Goal: Check status: Check status

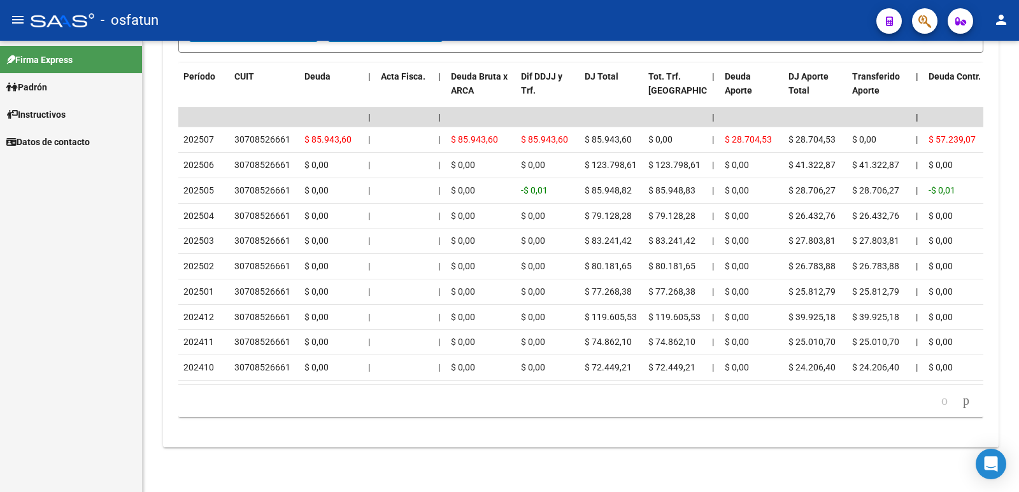
scroll to position [921, 0]
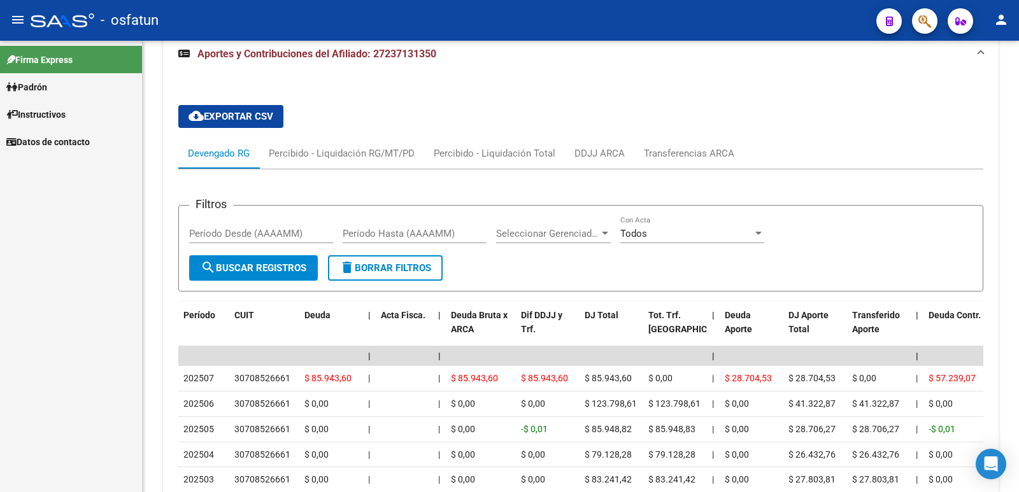
click at [47, 91] on span "Padrón" at bounding box center [26, 87] width 41 height 14
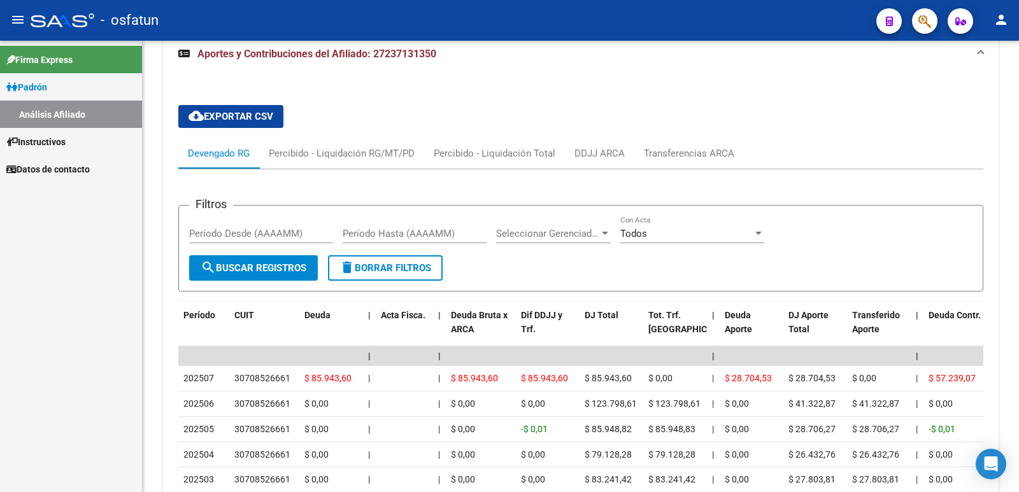
click at [118, 117] on link "Análisis Afiliado" at bounding box center [71, 114] width 142 height 27
click at [87, 118] on link "Análisis Afiliado" at bounding box center [71, 114] width 142 height 27
click at [60, 111] on link "Análisis Afiliado" at bounding box center [71, 114] width 142 height 27
click at [74, 86] on link "Padrón" at bounding box center [71, 86] width 142 height 27
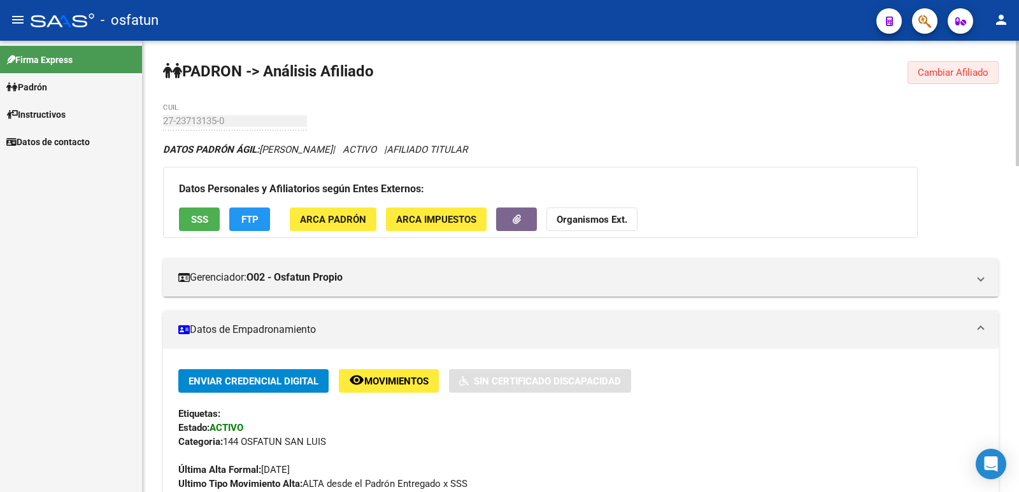
click at [950, 71] on span "Cambiar Afiliado" at bounding box center [952, 72] width 71 height 11
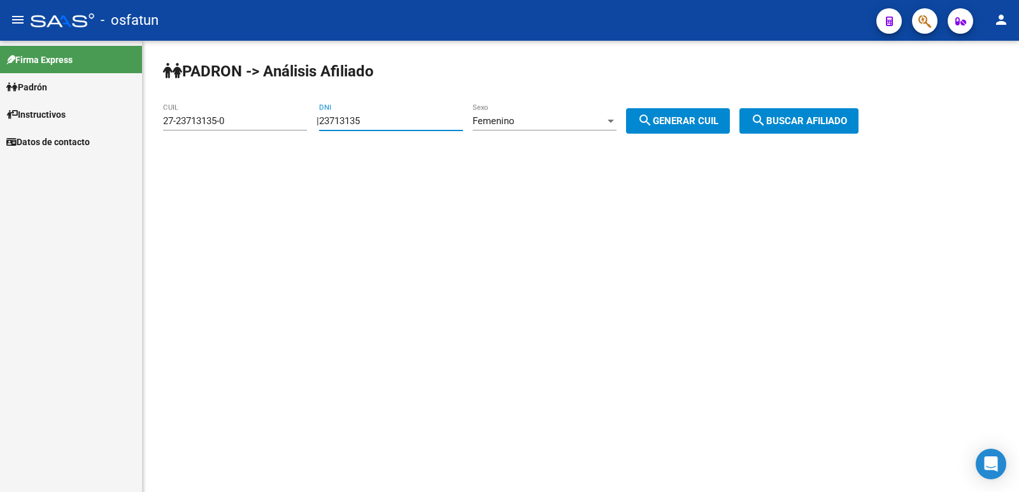
drag, startPoint x: 420, startPoint y: 123, endPoint x: 190, endPoint y: 147, distance: 230.5
click at [190, 147] on div "PADRON -> Análisis Afiliado 27-23713135-0 CUIL | 23713135 DNI Femenino Sexo sea…" at bounding box center [581, 108] width 876 height 134
paste input "41388393"
type input "41388393"
click at [688, 120] on span "search Generar CUIL" at bounding box center [677, 120] width 81 height 11
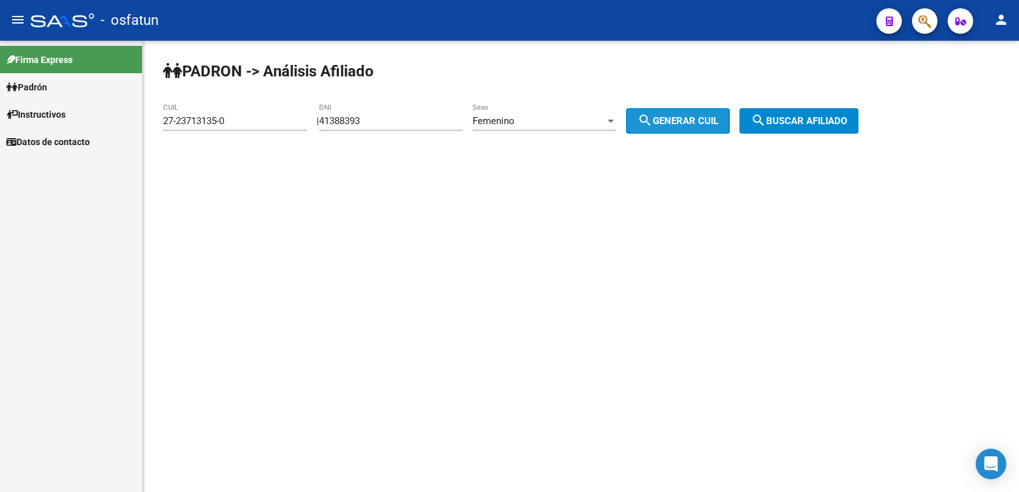
type input "27-41388393-3"
click at [847, 122] on span "search Buscar afiliado" at bounding box center [799, 120] width 96 height 11
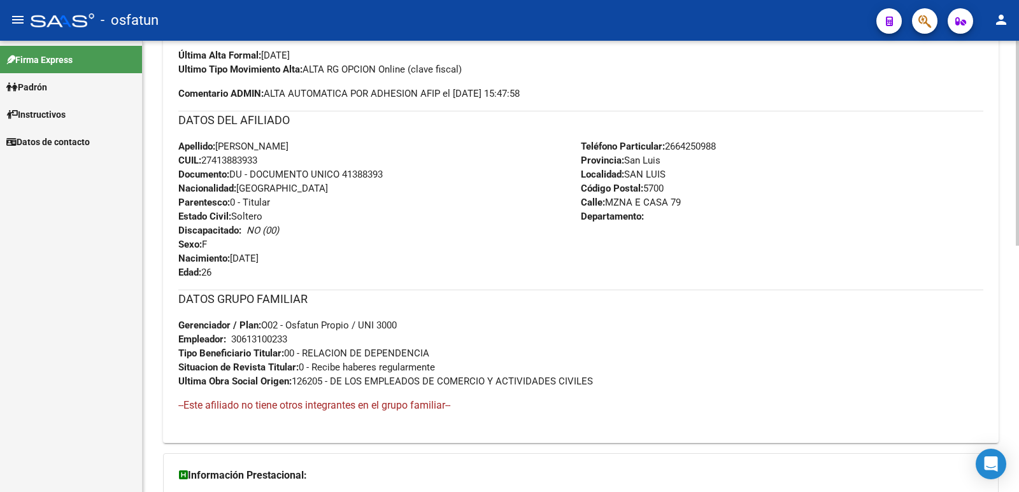
scroll to position [552, 0]
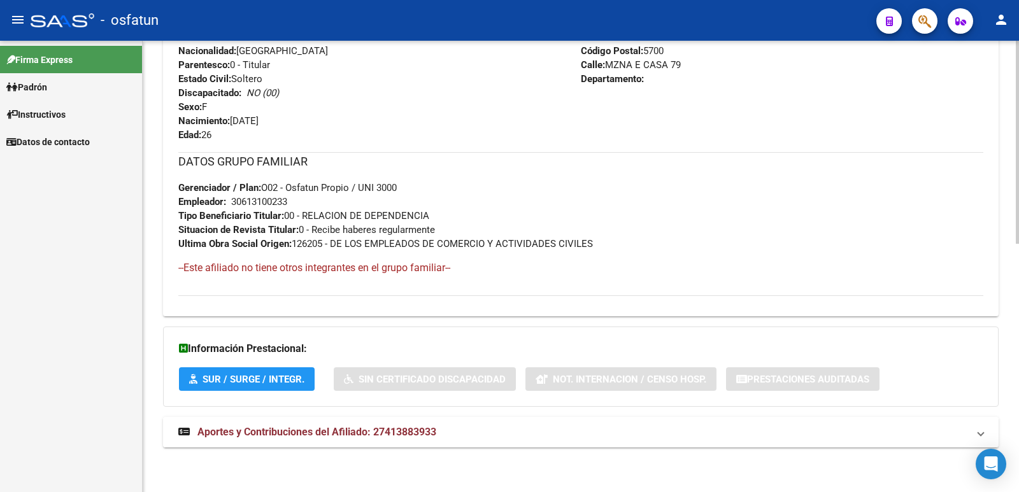
click at [315, 423] on mat-expansion-panel-header "Aportes y Contribuciones del Afiliado: 27413883933" at bounding box center [580, 432] width 835 height 31
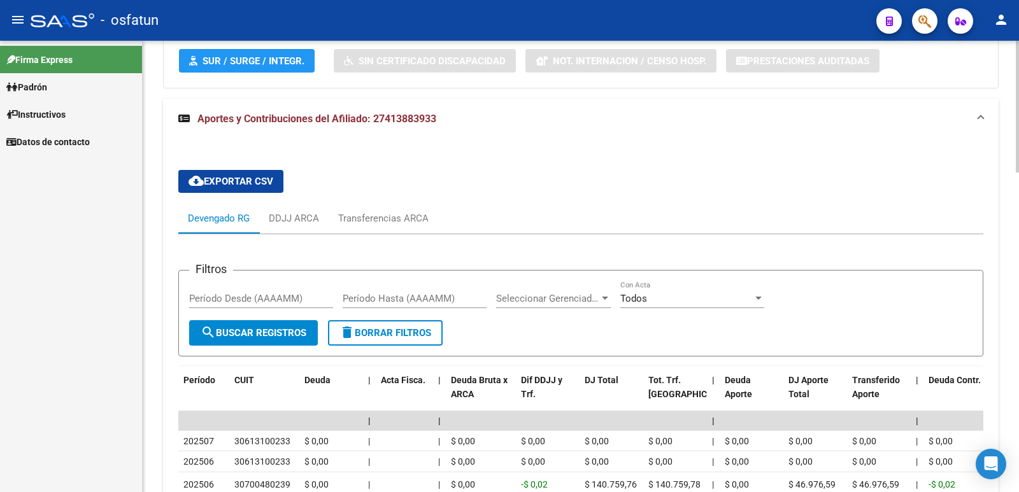
scroll to position [1093, 0]
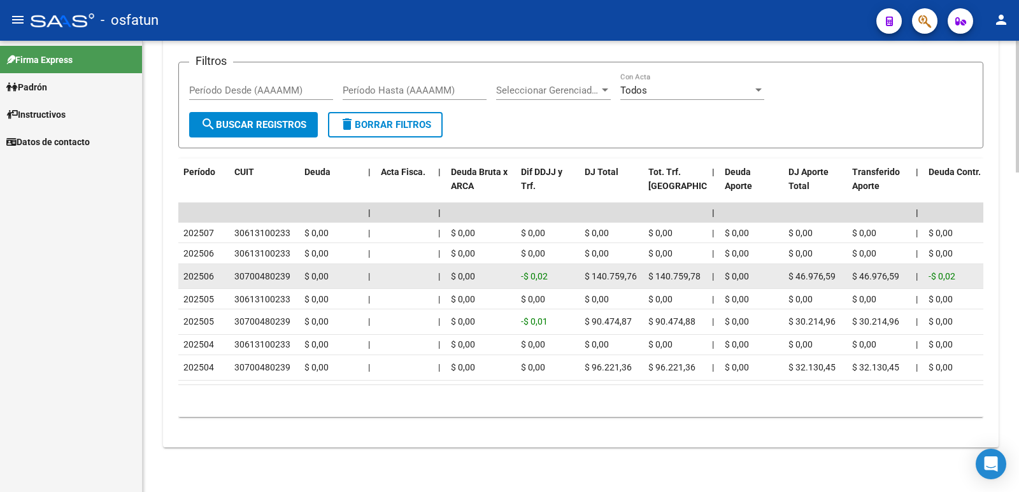
click at [833, 271] on span "$ 46.976,59" at bounding box center [811, 276] width 47 height 10
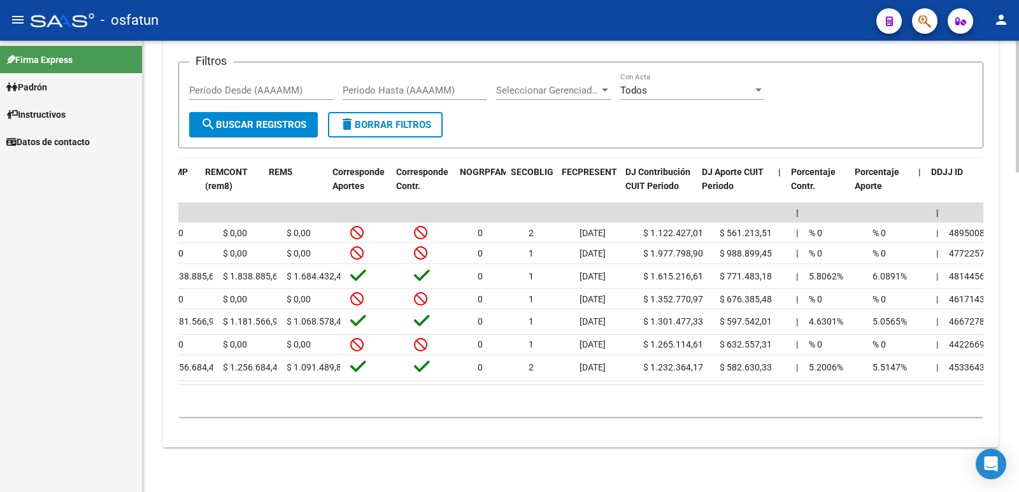
scroll to position [0, 1895]
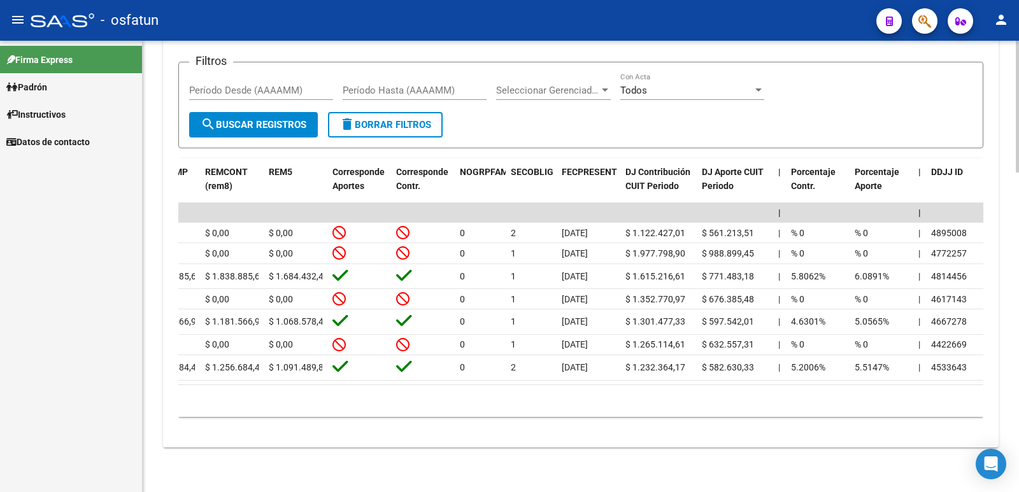
click at [362, 402] on div "10 total 1" at bounding box center [580, 401] width 805 height 32
click at [73, 83] on link "Padrón" at bounding box center [71, 86] width 142 height 27
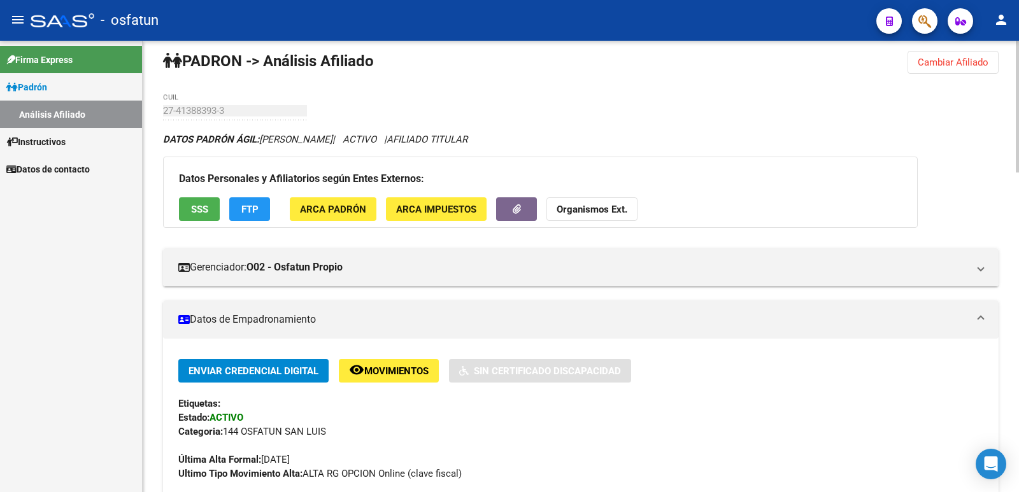
scroll to position [0, 0]
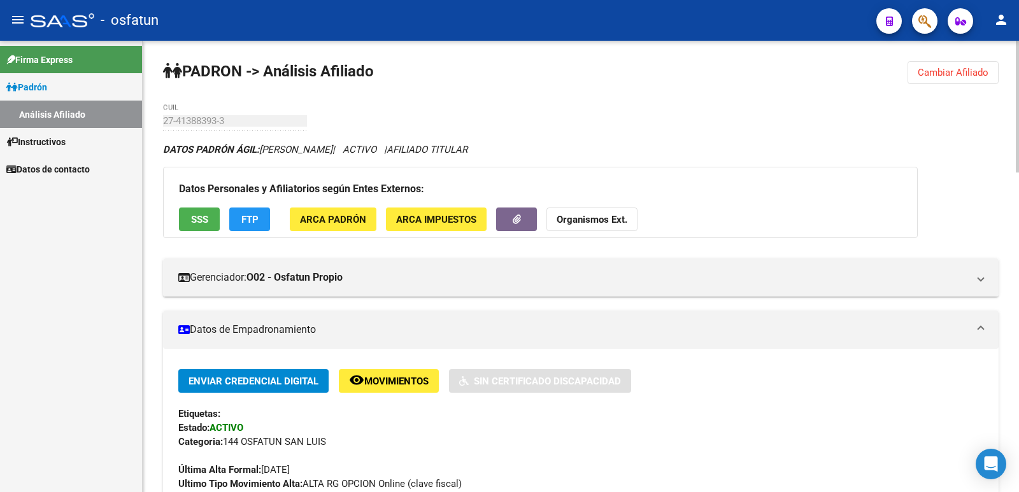
click at [971, 77] on span "Cambiar Afiliado" at bounding box center [952, 72] width 71 height 11
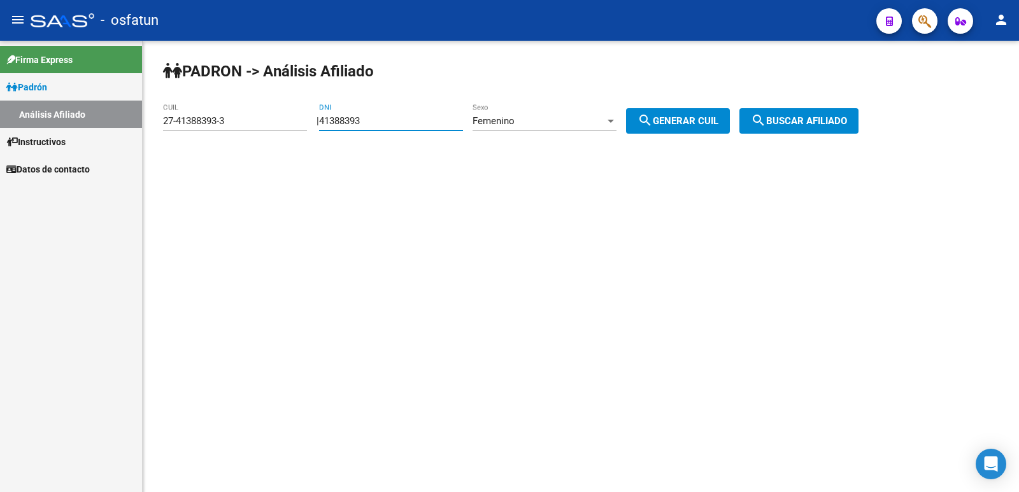
drag, startPoint x: 419, startPoint y: 119, endPoint x: 169, endPoint y: 137, distance: 250.2
click at [169, 127] on app-analisis-afiliado "PADRON -> Análisis Afiliado 27-41388393-3 CUIL | 41388393 DNI Femenino Sexo sea…" at bounding box center [515, 120] width 705 height 11
paste input "25166750"
type input "25166750"
click at [552, 121] on div "Femenino" at bounding box center [538, 120] width 132 height 11
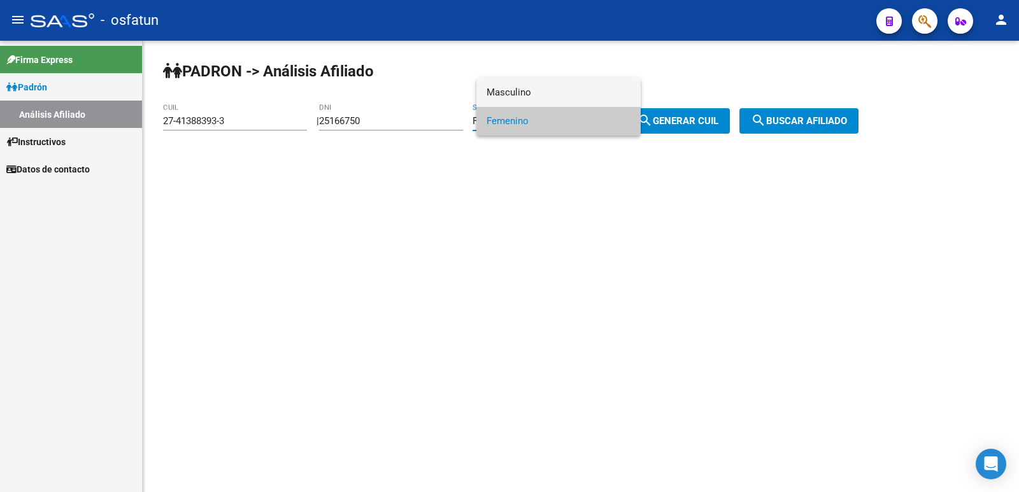
drag, startPoint x: 551, startPoint y: 106, endPoint x: 559, endPoint y: 101, distance: 9.2
click at [553, 104] on span "Masculino" at bounding box center [558, 92] width 144 height 29
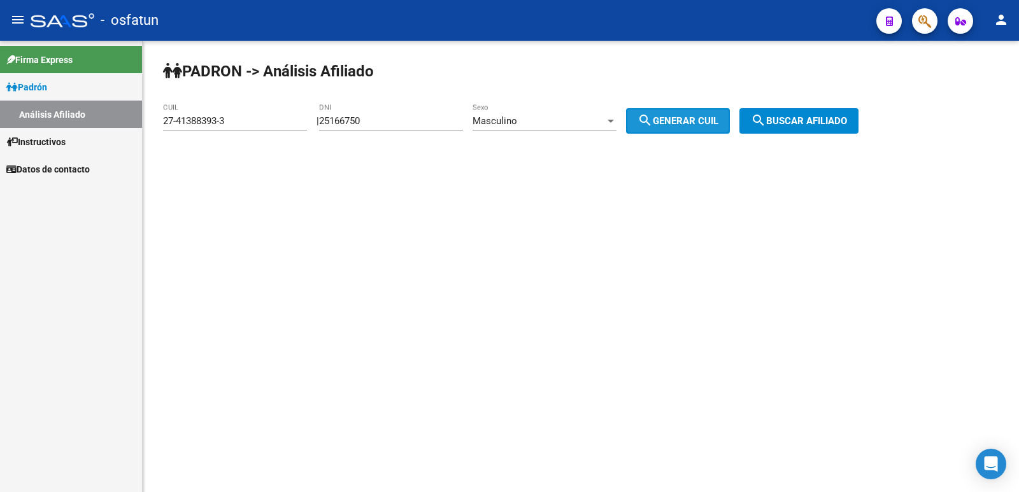
click at [644, 115] on button "search Generar CUIL" at bounding box center [678, 120] width 104 height 25
type input "20-25166750-1"
click at [817, 133] on button "search Buscar afiliado" at bounding box center [798, 120] width 119 height 25
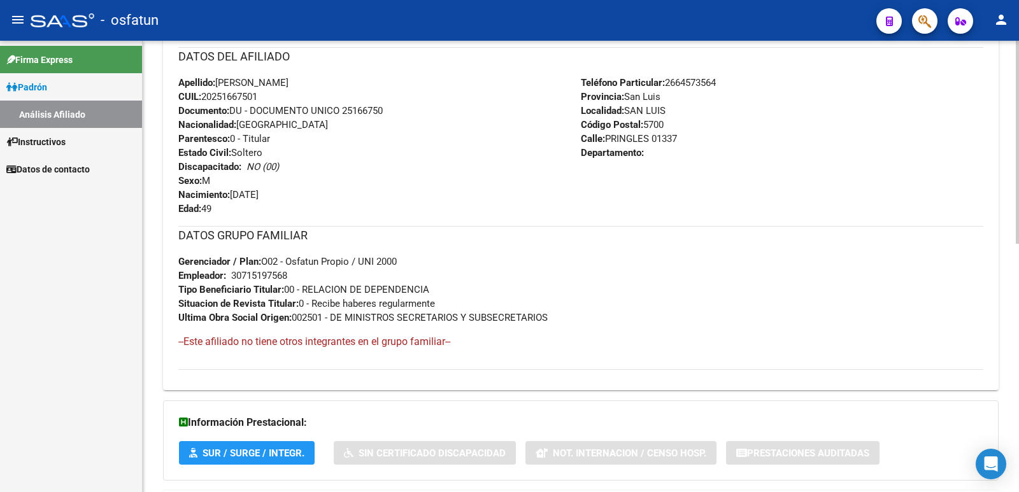
scroll to position [552, 0]
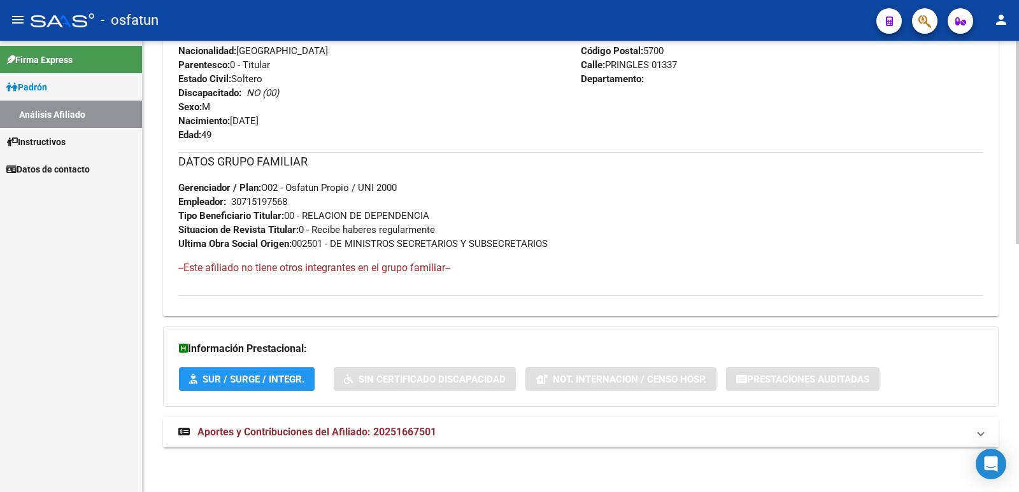
click at [379, 435] on span "Aportes y Contribuciones del Afiliado: 20251667501" at bounding box center [316, 432] width 239 height 12
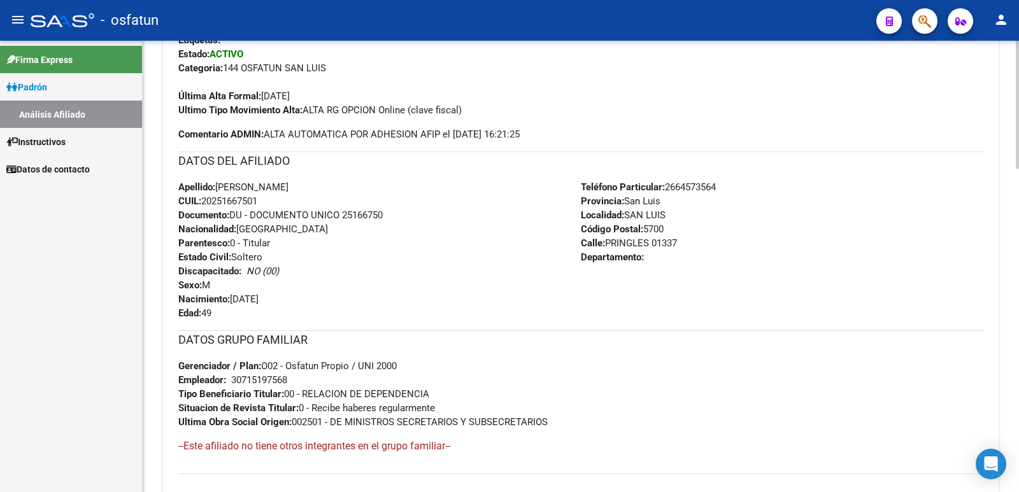
scroll to position [0, 0]
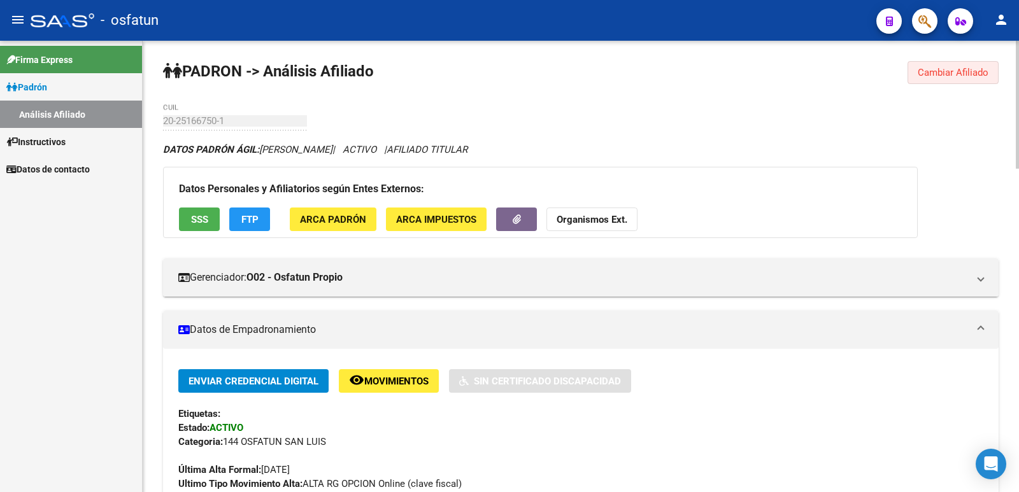
drag, startPoint x: 944, startPoint y: 72, endPoint x: 453, endPoint y: 166, distance: 500.5
click at [926, 77] on span "Cambiar Afiliado" at bounding box center [952, 72] width 71 height 11
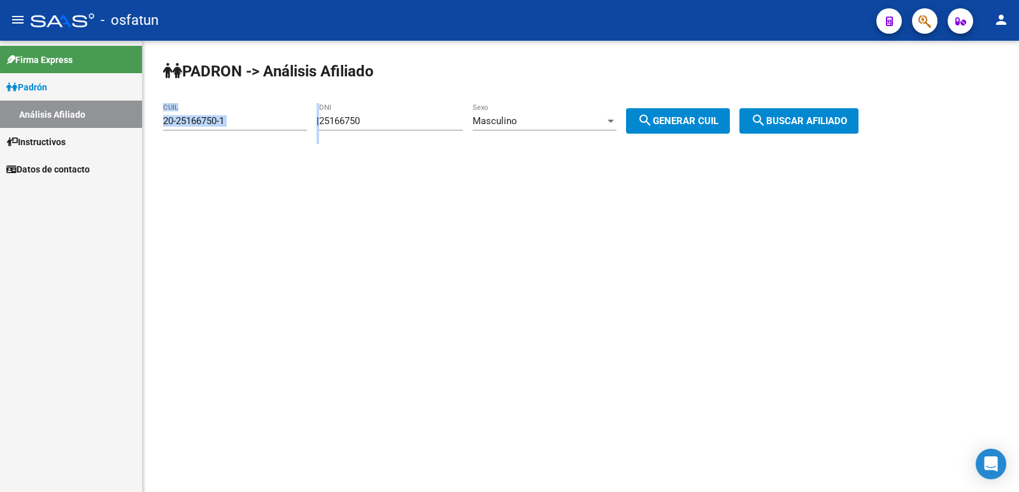
drag, startPoint x: 399, startPoint y: 113, endPoint x: 399, endPoint y: 120, distance: 7.0
click at [273, 120] on app-analisis-afiliado "PADRON -> Análisis Afiliado 20-25166750-1 CUIL | 25166750 DNI Masculino Sexo se…" at bounding box center [515, 120] width 705 height 11
click at [400, 119] on input "25166750" at bounding box center [391, 120] width 144 height 11
paste input "4235759"
drag, startPoint x: 400, startPoint y: 119, endPoint x: 329, endPoint y: 141, distance: 74.7
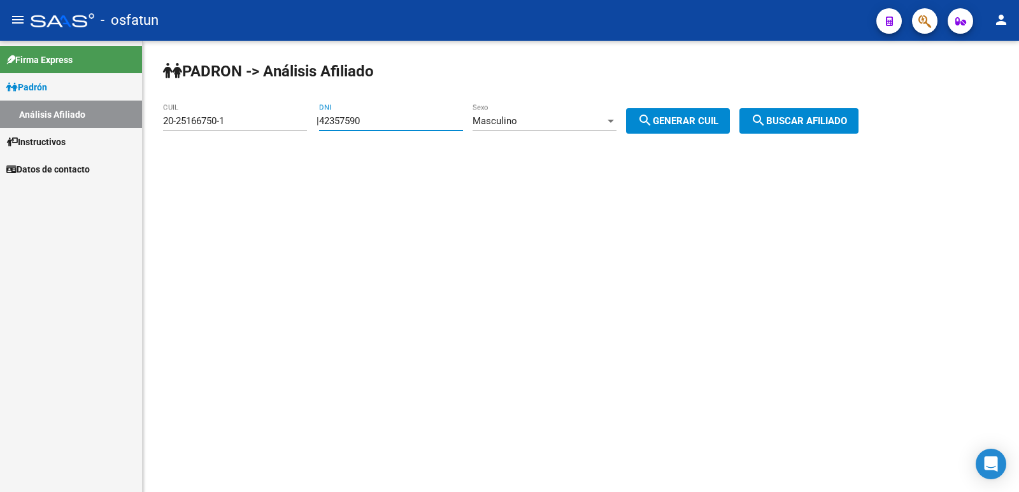
click at [302, 127] on app-analisis-afiliado "PADRON -> Análisis Afiliado 20-25166750-1 CUIL | 42357590 DNI Masculino Sexo se…" at bounding box center [515, 120] width 705 height 11
type input "42357590"
click at [571, 122] on div "Masculino" at bounding box center [538, 120] width 132 height 11
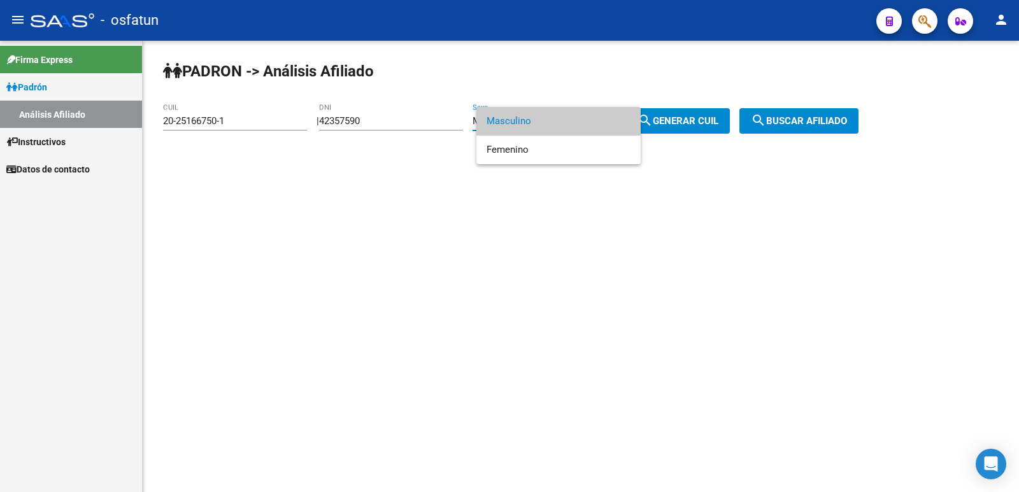
drag, startPoint x: 691, startPoint y: 124, endPoint x: 732, endPoint y: 123, distance: 40.8
click at [695, 124] on div at bounding box center [509, 246] width 1019 height 492
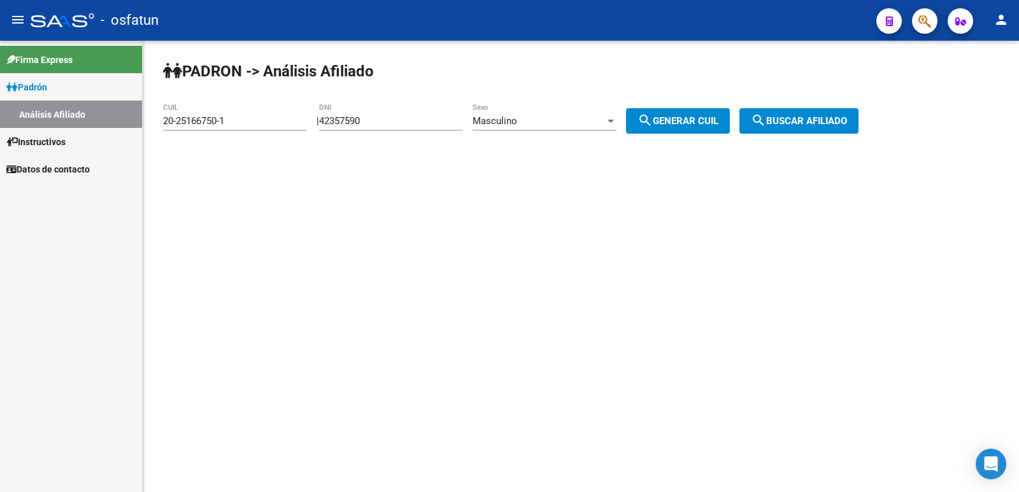
drag, startPoint x: 692, startPoint y: 125, endPoint x: 710, endPoint y: 120, distance: 18.5
click at [697, 122] on span "search Generar CUIL" at bounding box center [677, 120] width 81 height 11
type input "20-42357590-6"
click at [787, 119] on span "search Buscar afiliado" at bounding box center [799, 120] width 96 height 11
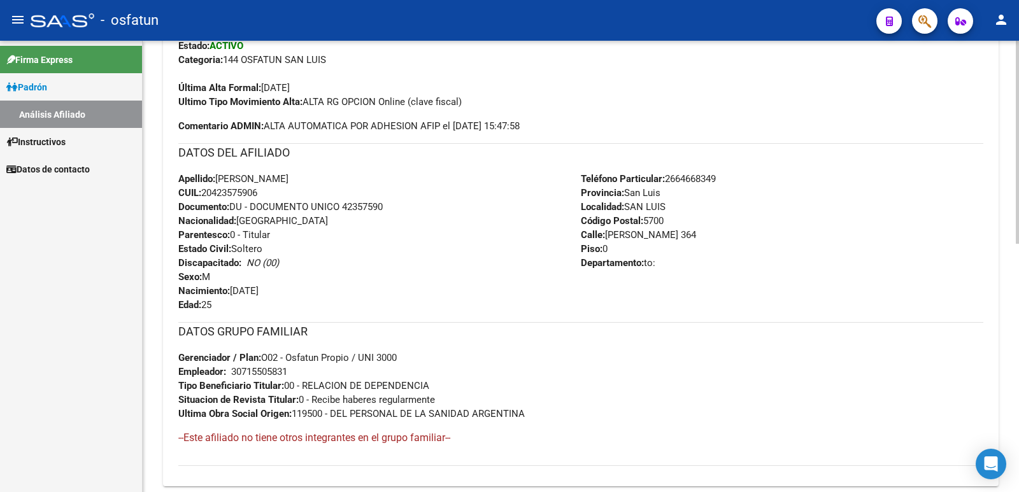
scroll to position [552, 0]
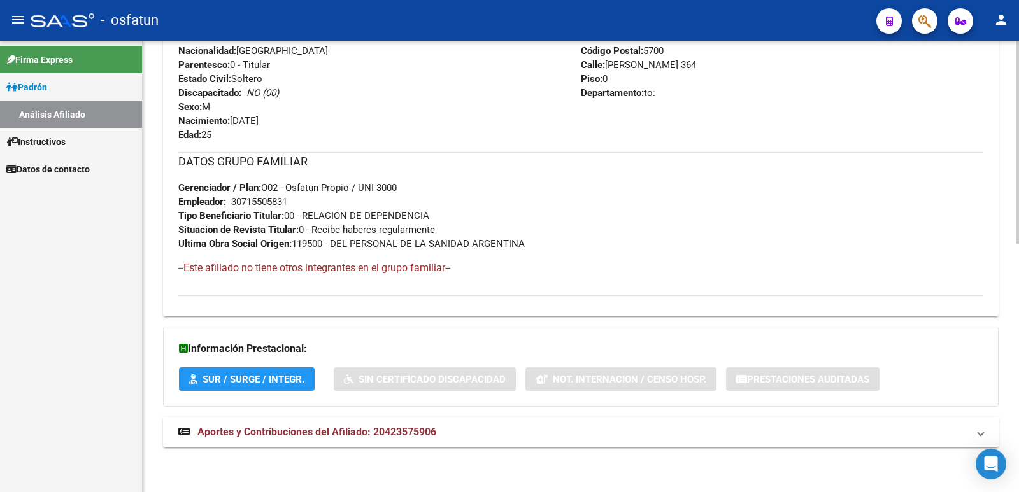
click at [316, 433] on span "Aportes y Contribuciones del Afiliado: 20423575906" at bounding box center [316, 432] width 239 height 12
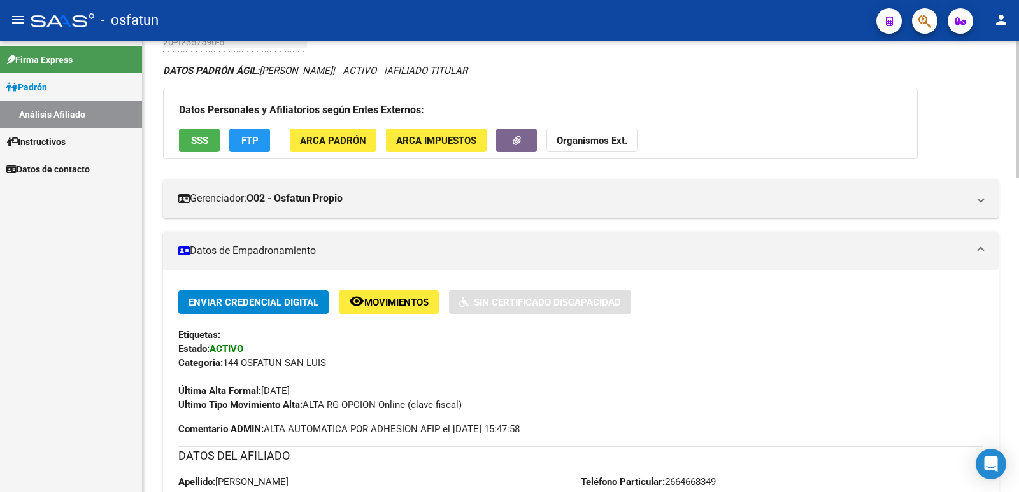
scroll to position [0, 0]
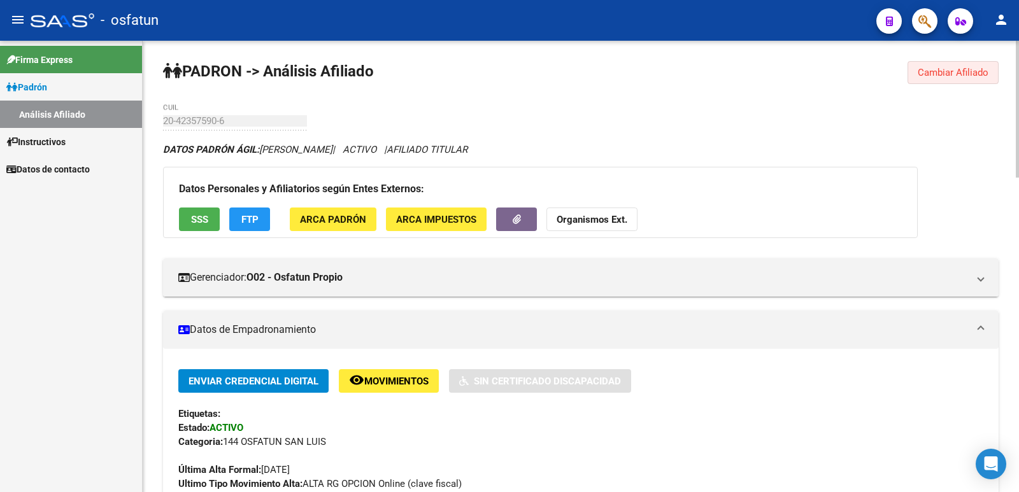
drag, startPoint x: 942, startPoint y: 65, endPoint x: 825, endPoint y: 97, distance: 122.0
click at [942, 65] on button "Cambiar Afiliado" at bounding box center [952, 72] width 91 height 23
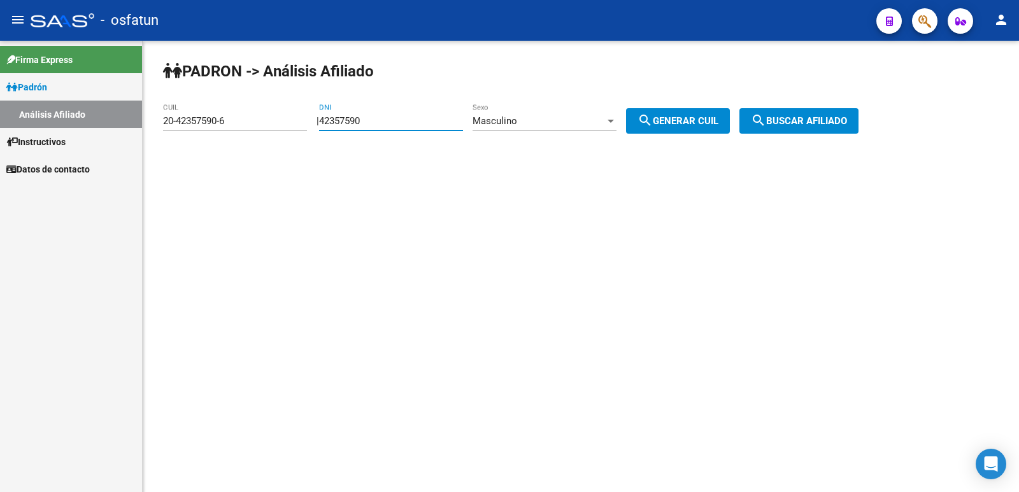
paste input "38751531"
drag, startPoint x: 386, startPoint y: 119, endPoint x: 332, endPoint y: 132, distance: 55.7
click at [332, 132] on div "PADRON -> Análisis Afiliado 20-42357590-6 CUIL | 38751531 DNI Masculino Sexo se…" at bounding box center [581, 108] width 876 height 134
type input "38751531"
click at [495, 125] on span "Masculino" at bounding box center [494, 120] width 45 height 11
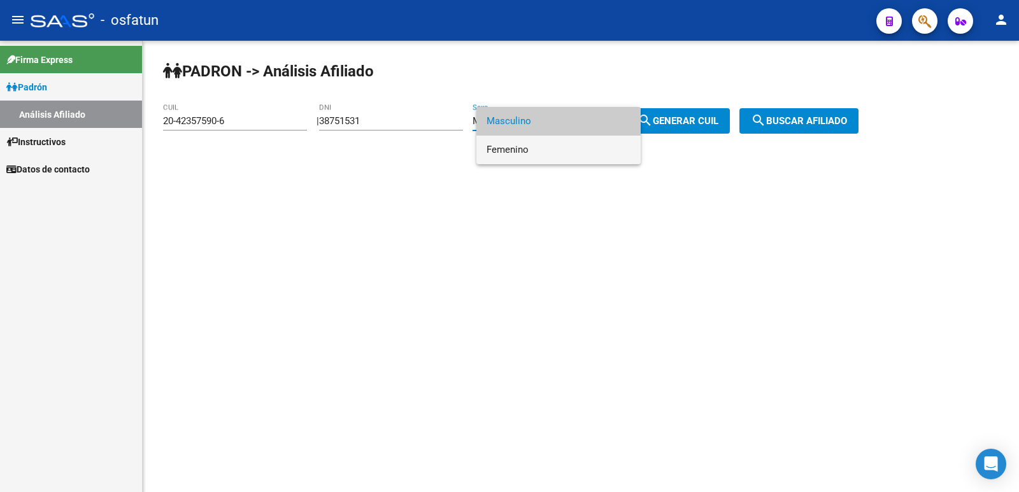
drag, startPoint x: 514, startPoint y: 152, endPoint x: 628, endPoint y: 131, distance: 115.1
click at [523, 151] on span "Femenino" at bounding box center [558, 150] width 144 height 29
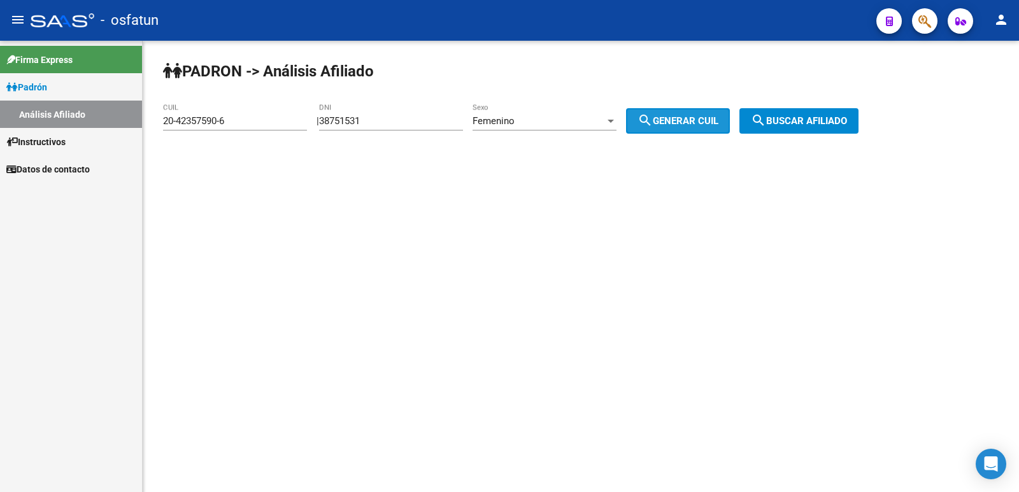
click at [689, 115] on button "search Generar CUIL" at bounding box center [678, 120] width 104 height 25
type input "27-38751531-9"
click at [811, 120] on span "search Buscar afiliado" at bounding box center [799, 120] width 96 height 11
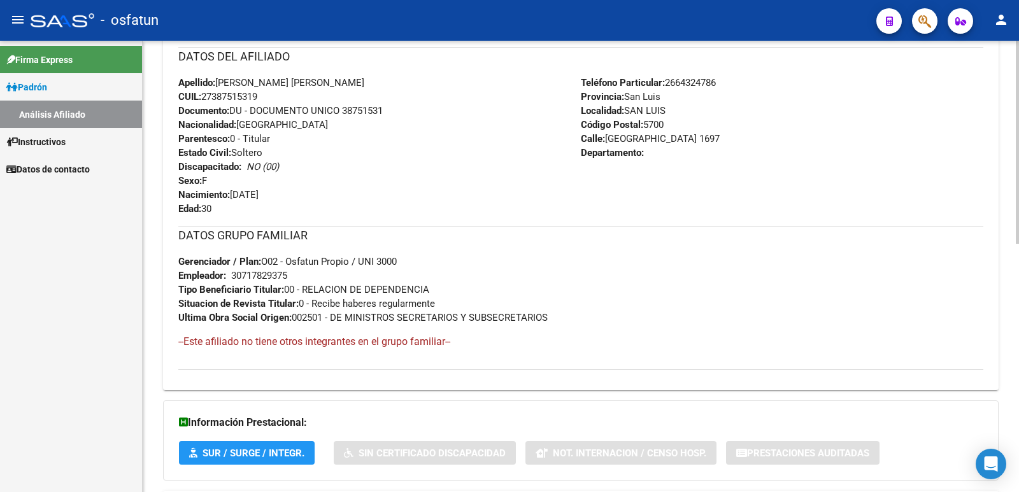
scroll to position [552, 0]
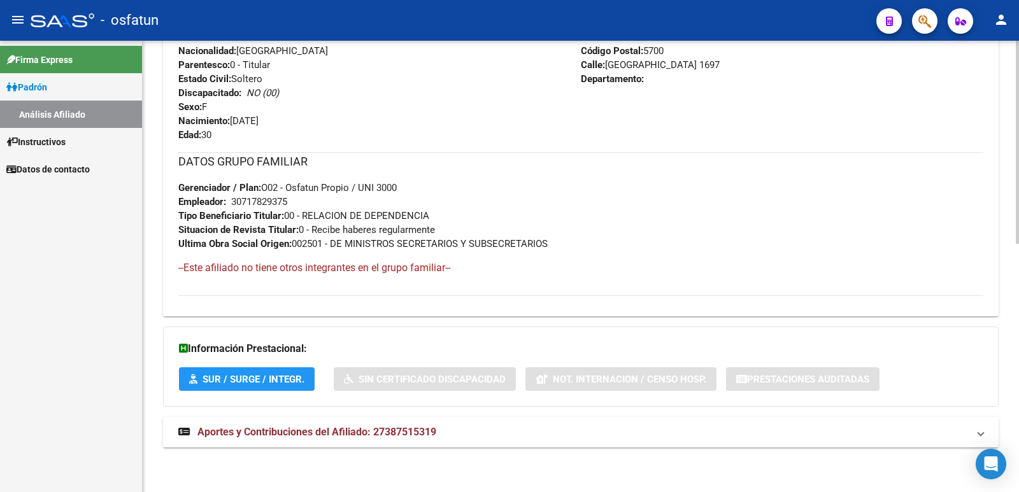
drag, startPoint x: 250, startPoint y: 430, endPoint x: 218, endPoint y: 250, distance: 183.1
click at [251, 429] on span "Aportes y Contribuciones del Afiliado: 27387515319" at bounding box center [316, 432] width 239 height 12
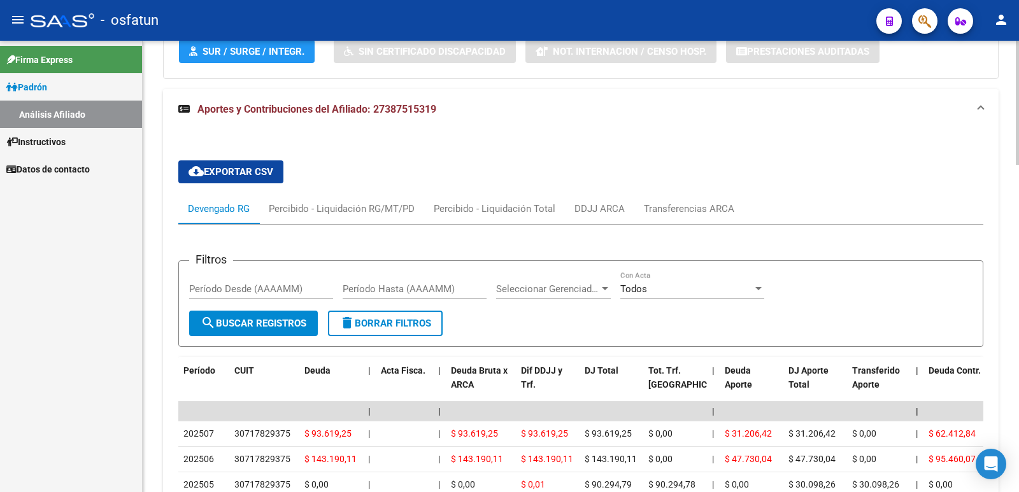
scroll to position [1135, 0]
